Goal: Task Accomplishment & Management: Use online tool/utility

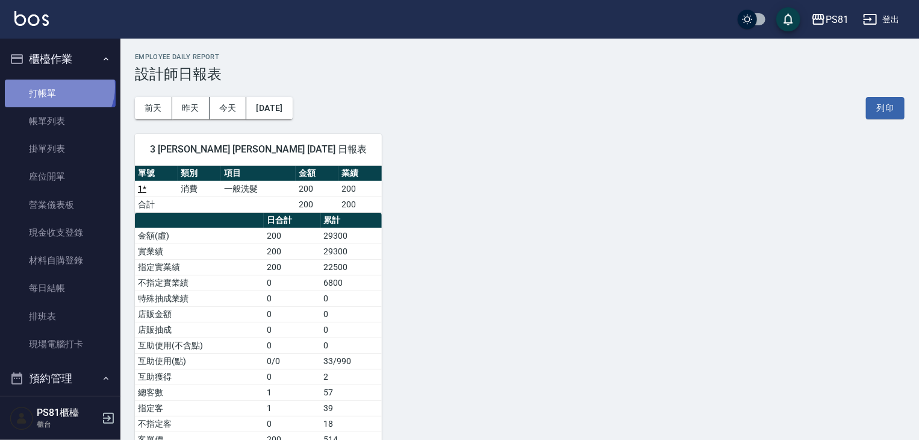
click at [58, 87] on link "打帳單" at bounding box center [60, 94] width 111 height 28
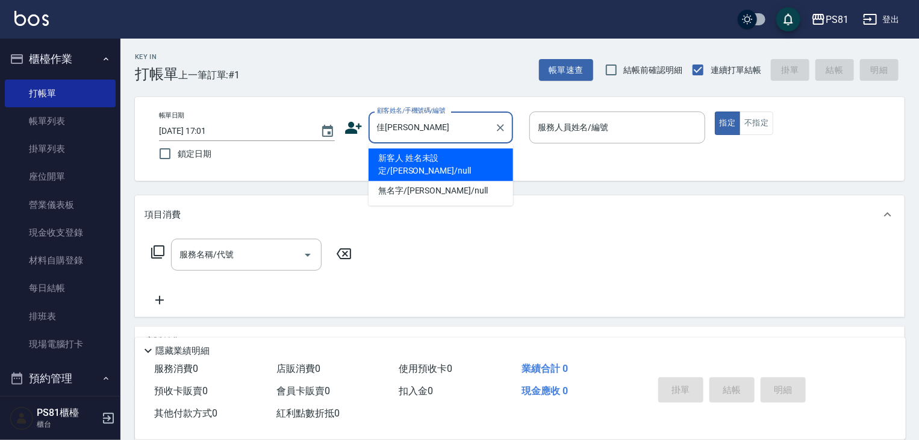
click at [432, 160] on li "新客人 姓名未設定/[PERSON_NAME]/null" at bounding box center [441, 164] width 145 height 33
type input "新客人 姓名未設定/[PERSON_NAME]/null"
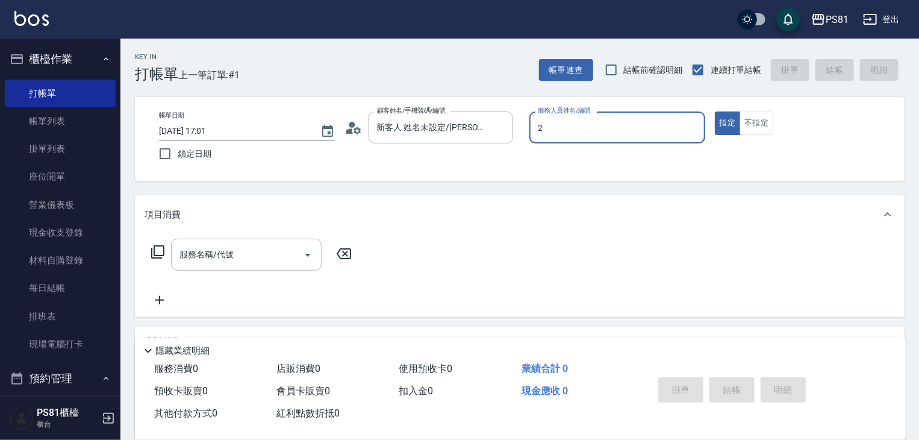
type input "[DEMOGRAPHIC_DATA]-2"
type button "true"
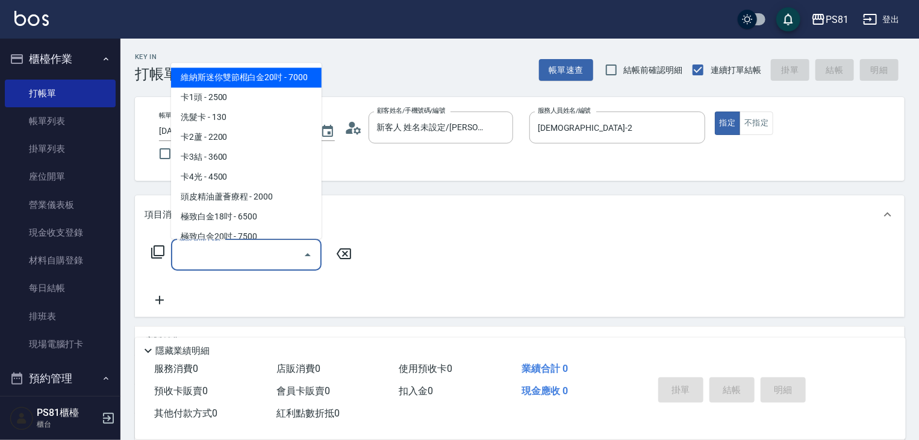
click at [282, 245] on input "服務名稱/代號" at bounding box center [237, 254] width 122 height 21
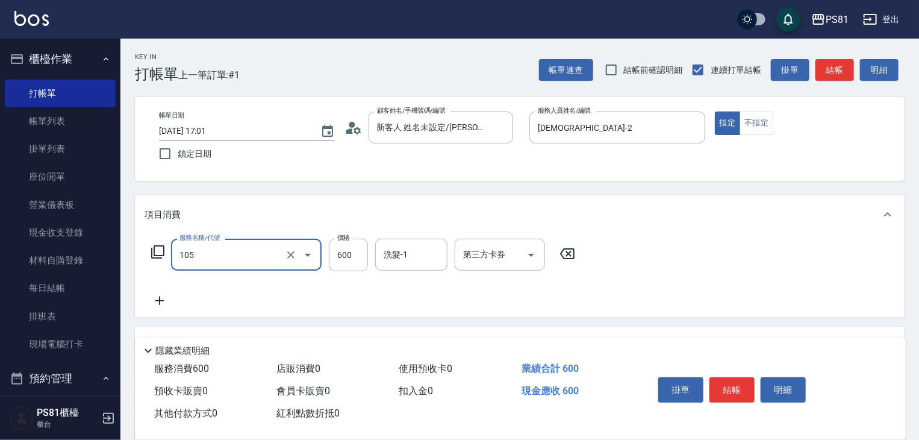
type input "A級洗剪600(105)"
click at [732, 288] on div "服務名稱/代號 A級洗剪600(105) 服務名稱/代號 價格 600 價格 洗髮-1 洗髮-1 第三方卡券 第三方卡券" at bounding box center [520, 276] width 770 height 84
click at [737, 387] on button "結帳" at bounding box center [732, 389] width 45 height 25
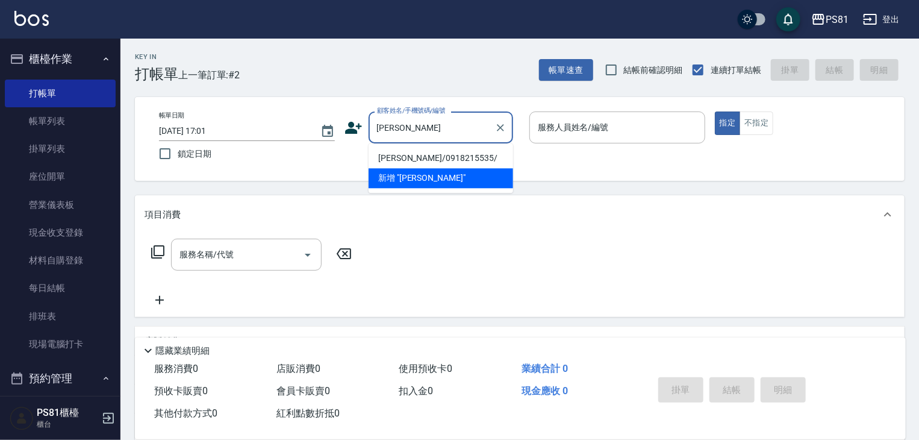
drag, startPoint x: 393, startPoint y: 146, endPoint x: 392, endPoint y: 152, distance: 6.1
click at [392, 152] on li "[PERSON_NAME]/0918215535/" at bounding box center [441, 158] width 145 height 20
type input "[PERSON_NAME]/0918215535/"
type input "[DEMOGRAPHIC_DATA]-2"
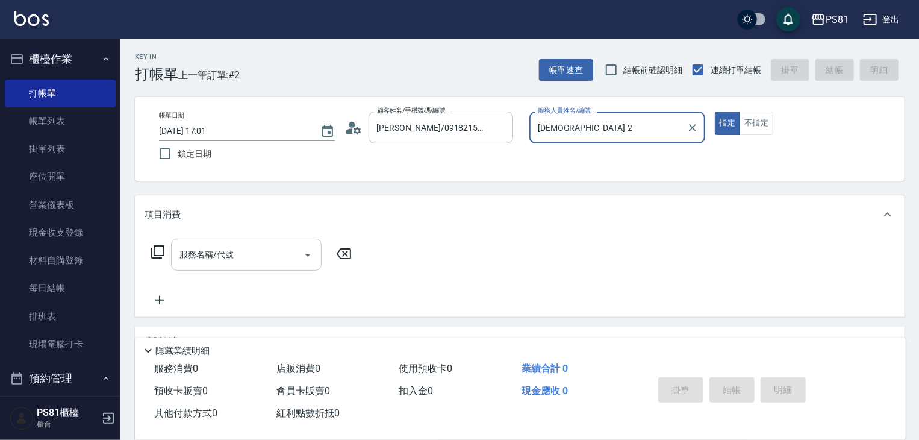
click at [275, 267] on div "服務名稱/代號" at bounding box center [246, 255] width 151 height 32
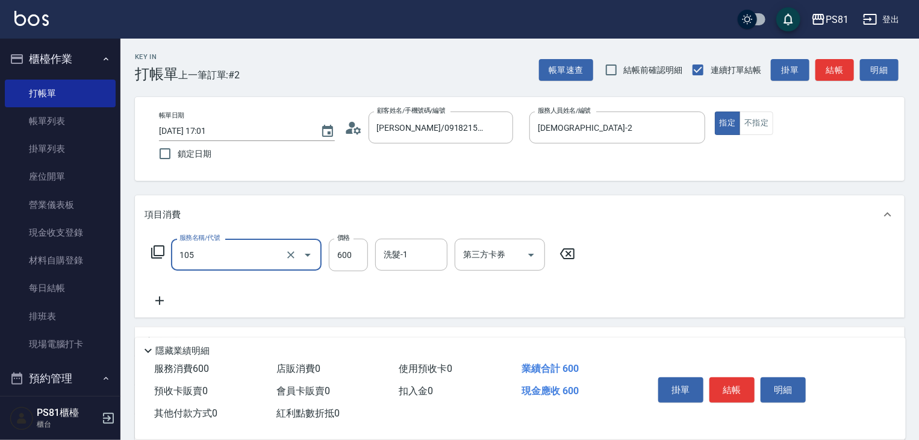
type input "A級洗剪600(105)"
click at [643, 285] on div "服務名稱/代號 A級洗剪600(105) 服務名稱/代號 價格 600 價格 洗髮-1 洗髮-1 第三方卡券 第三方卡券" at bounding box center [520, 276] width 770 height 84
click at [748, 388] on button "結帳" at bounding box center [732, 389] width 45 height 25
